Goal: Information Seeking & Learning: Learn about a topic

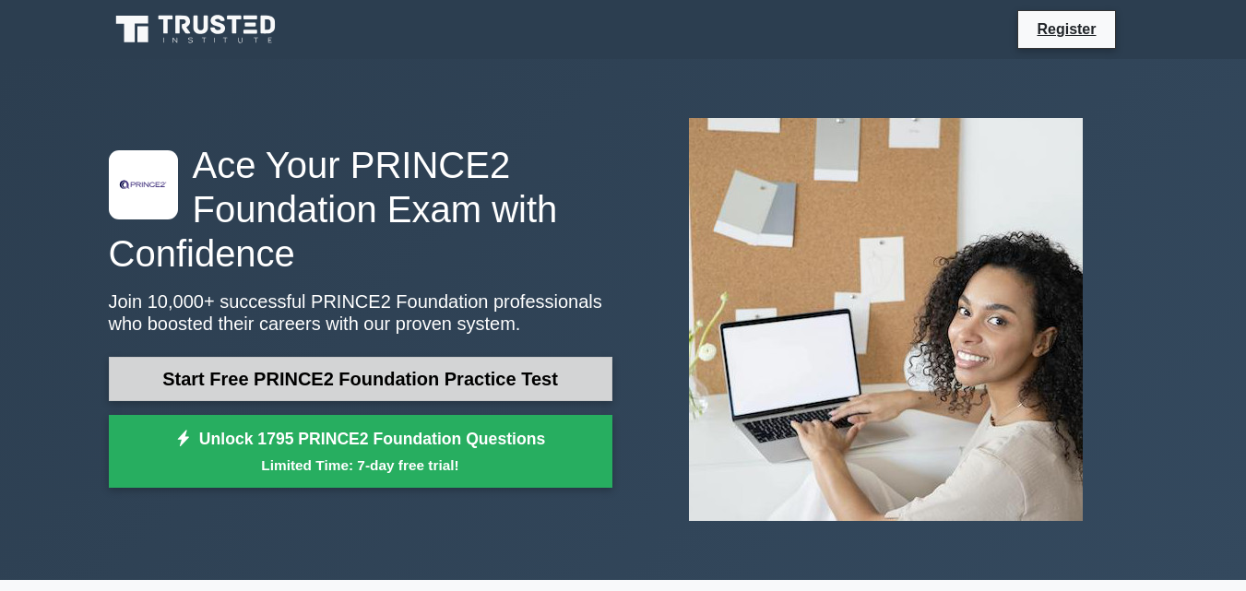
click at [344, 380] on link "Start Free PRINCE2 Foundation Practice Test" at bounding box center [360, 379] width 503 height 44
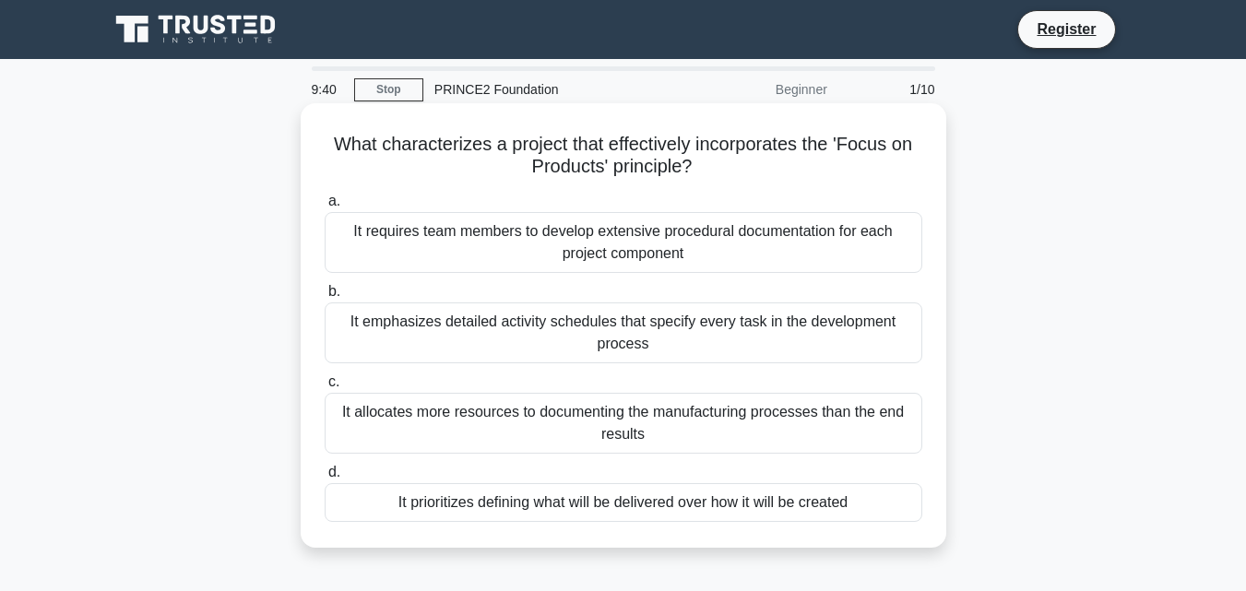
click at [645, 339] on div "It emphasizes detailed activity schedules that specify every task in the develo…" at bounding box center [624, 332] width 598 height 61
click at [325, 298] on input "b. It emphasizes detailed activity schedules that specify every task in the dev…" at bounding box center [325, 292] width 0 height 12
